Goal: Task Accomplishment & Management: Manage account settings

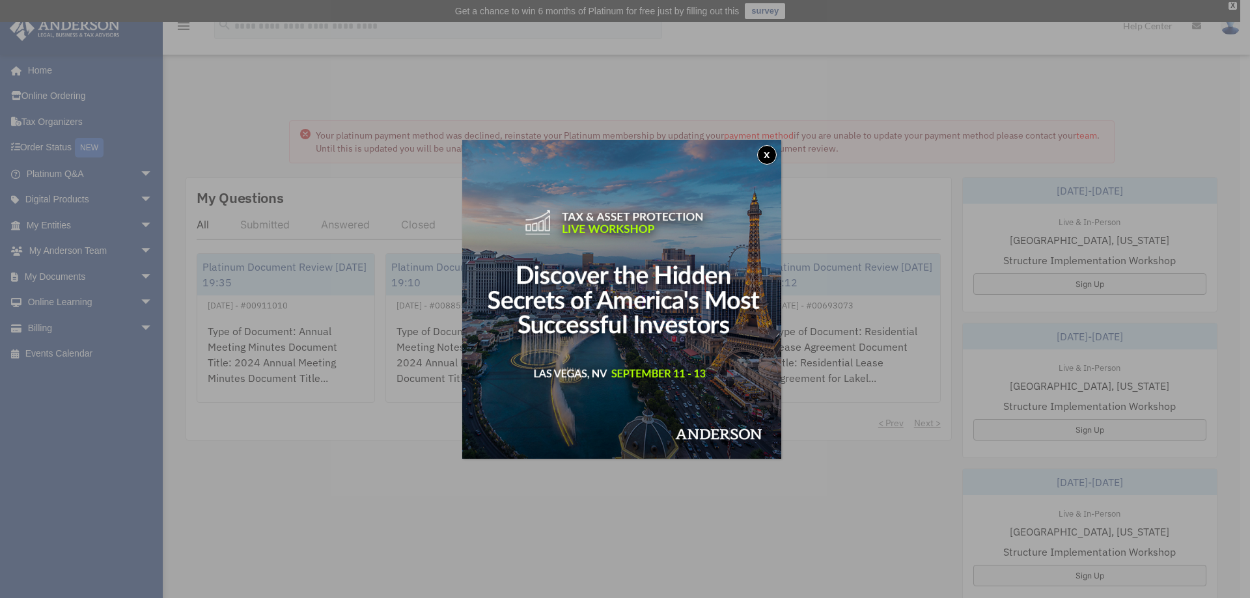
click at [774, 156] on button "x" at bounding box center [767, 155] width 20 height 20
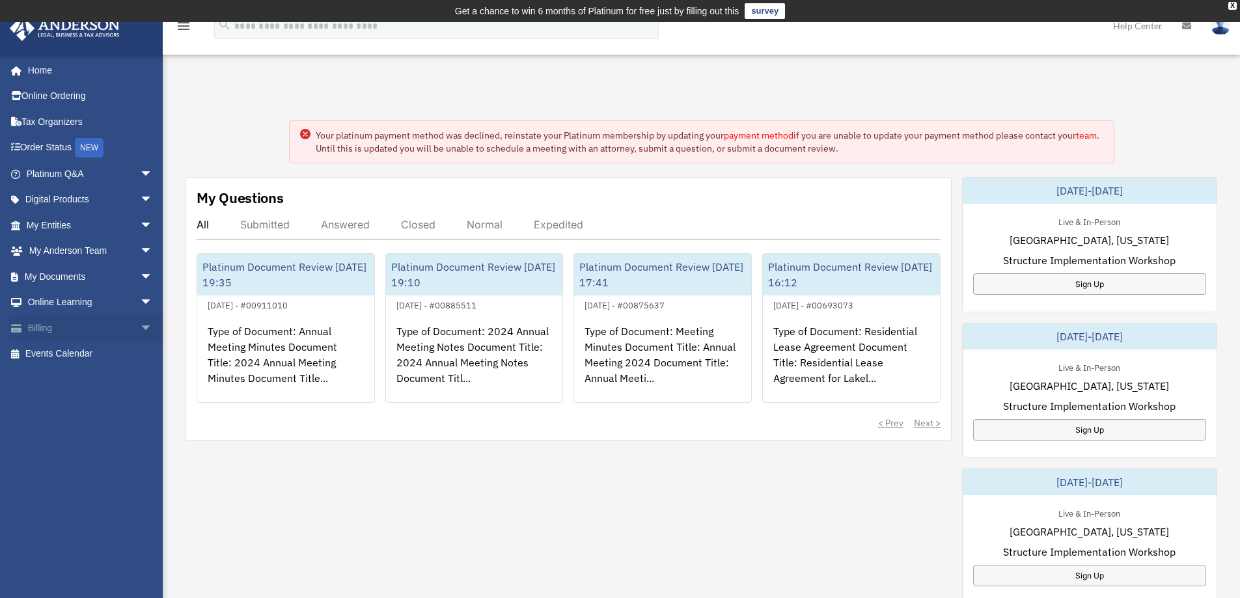
click at [120, 328] on link "Billing arrow_drop_down" at bounding box center [90, 328] width 163 height 26
click at [140, 329] on span "arrow_drop_down" at bounding box center [153, 328] width 26 height 27
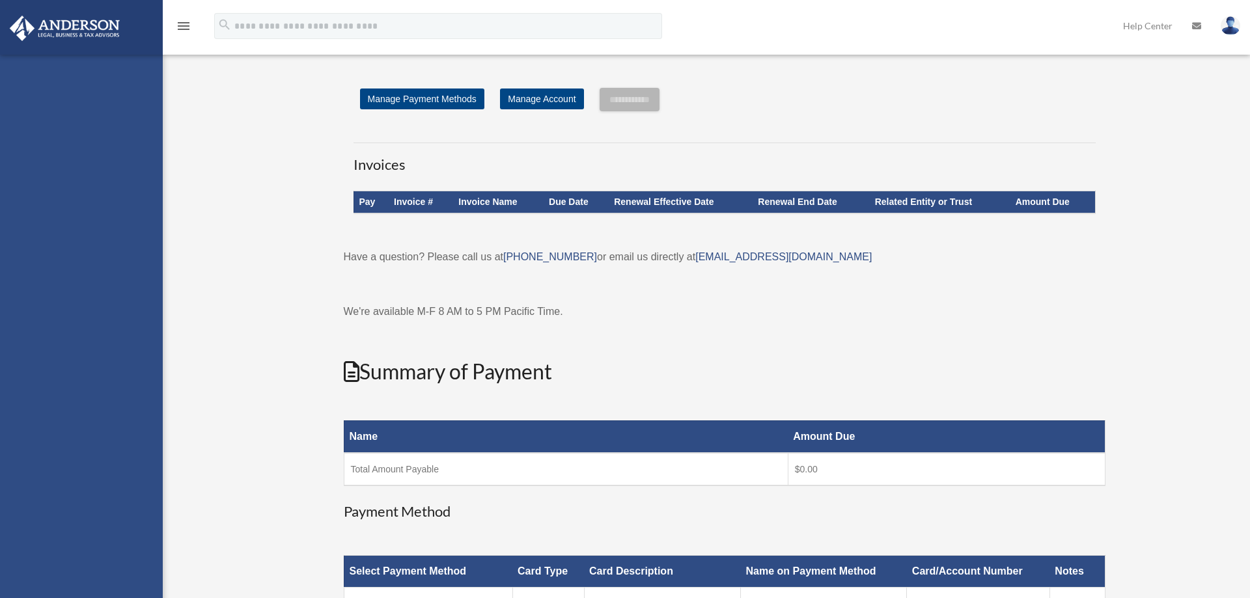
click at [88, 356] on div "[EMAIL_ADDRESS][DOMAIN_NAME] Sign Out [EMAIL_ADDRESS][DOMAIN_NAME] Home Online …" at bounding box center [81, 354] width 163 height 598
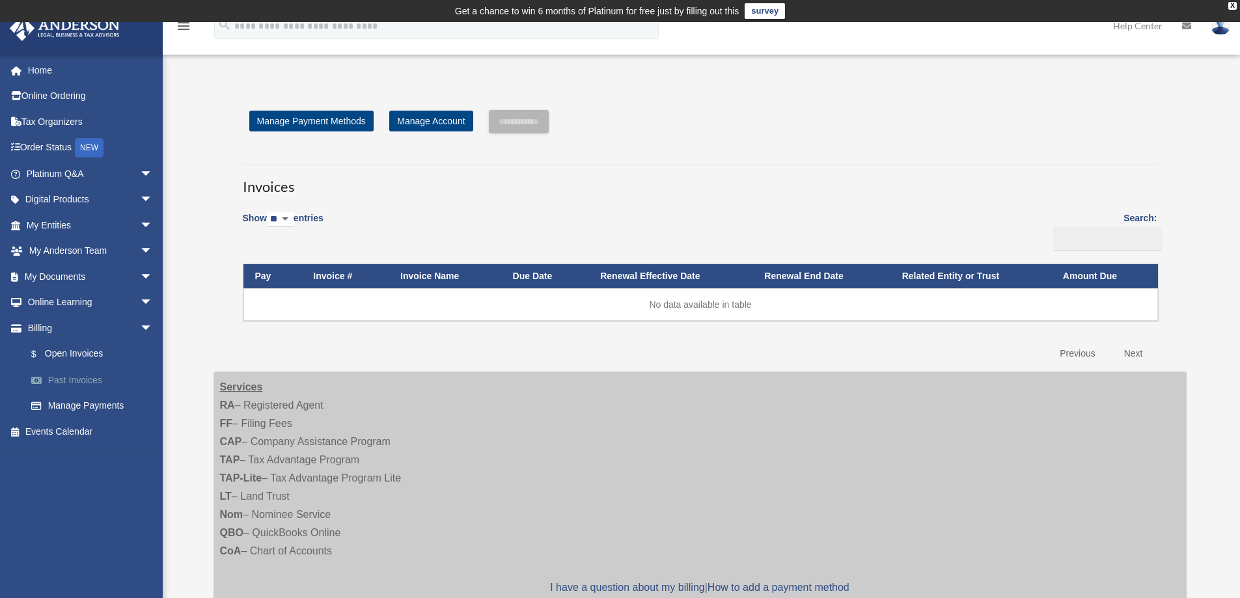
click at [83, 380] on link "Past Invoices" at bounding box center [95, 380] width 154 height 26
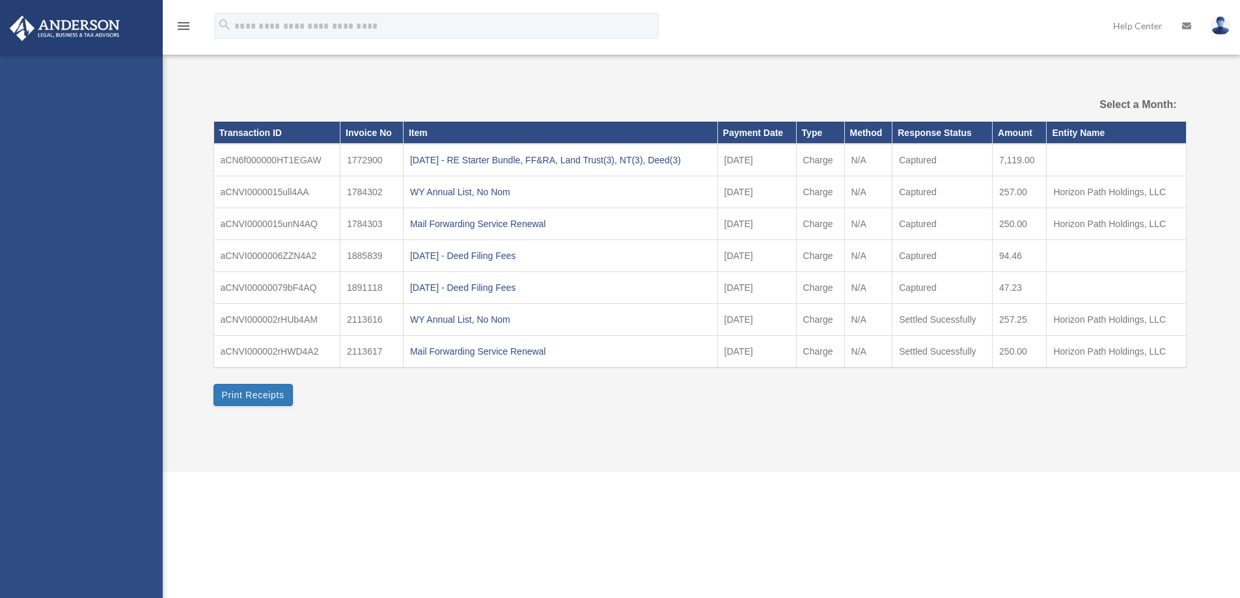
select select
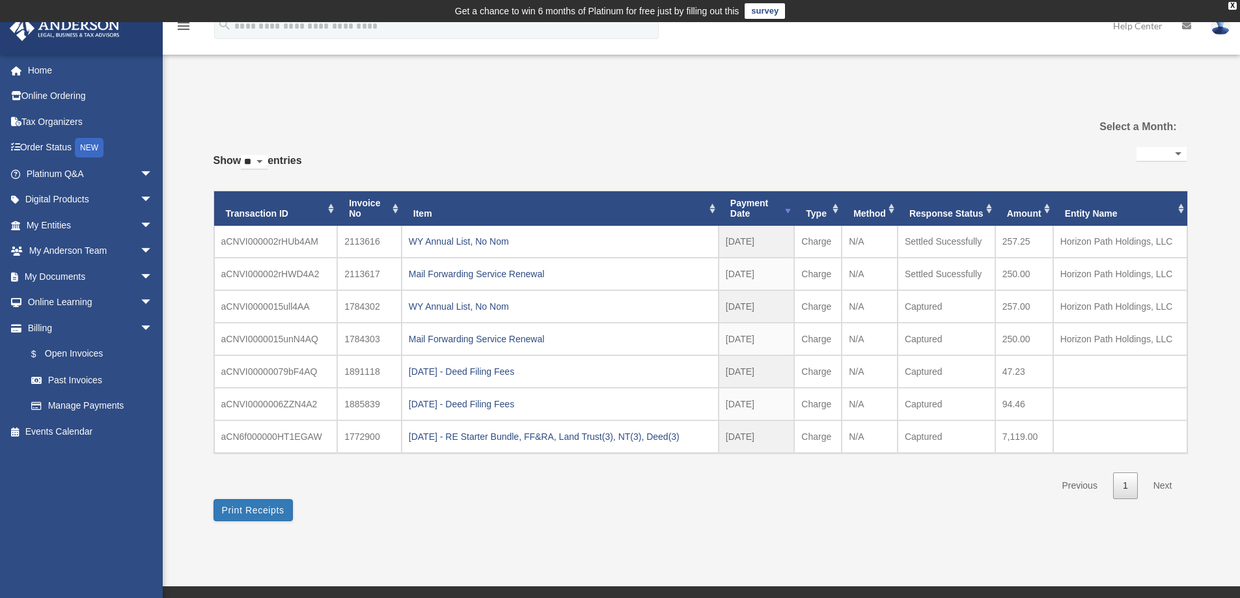
click at [1220, 29] on img at bounding box center [1221, 25] width 20 height 19
click at [1012, 111] on link "Logout" at bounding box center [1025, 113] width 130 height 27
